Goal: Transaction & Acquisition: Purchase product/service

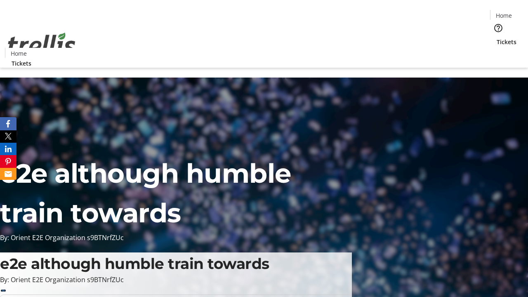
click at [497, 38] on span "Tickets" at bounding box center [507, 42] width 20 height 9
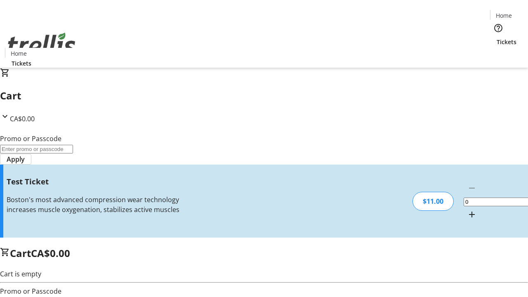
click at [467, 210] on mat-icon "Increment by one" at bounding box center [472, 215] width 10 height 10
type input "1"
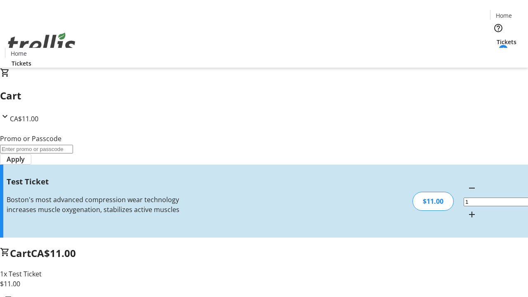
type input "UNLOCK"
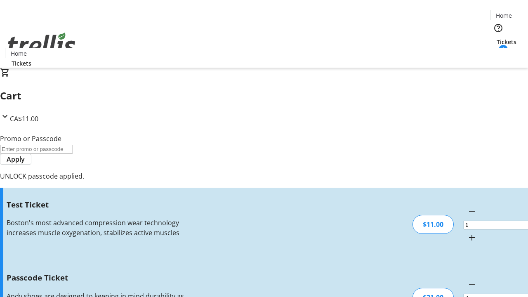
type input "5"
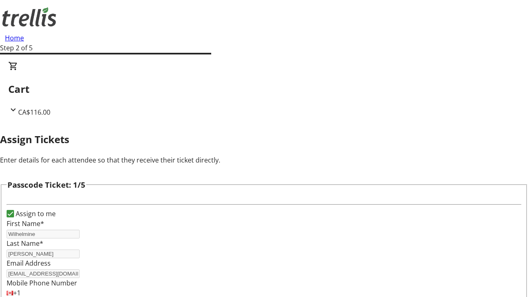
type input "[PERSON_NAME]"
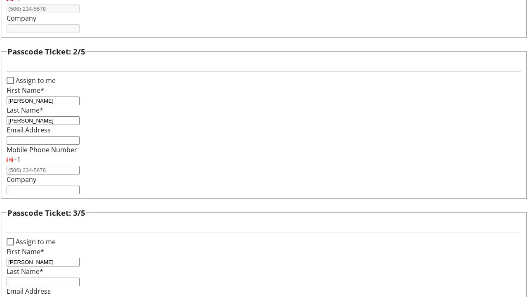
type input "[PERSON_NAME]"
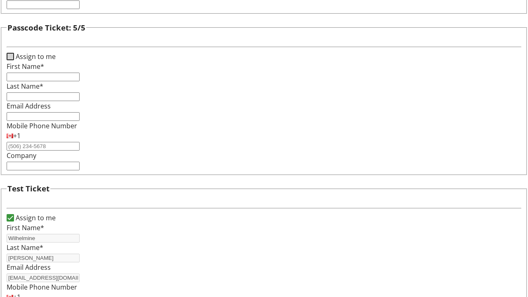
click at [14, 60] on input "Assign to me" at bounding box center [10, 56] width 7 height 7
checkbox input "true"
type input "Wilhelmine"
type input "[PERSON_NAME]"
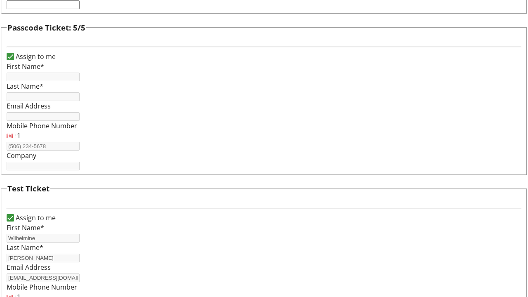
type input "[EMAIL_ADDRESS][DOMAIN_NAME]"
